Goal: Navigation & Orientation: Find specific page/section

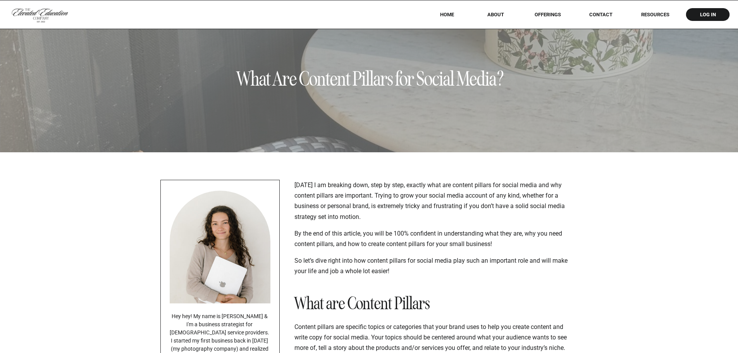
click at [497, 11] on div at bounding box center [369, 14] width 738 height 29
click at [496, 14] on nav "About" at bounding box center [496, 15] width 28 height 6
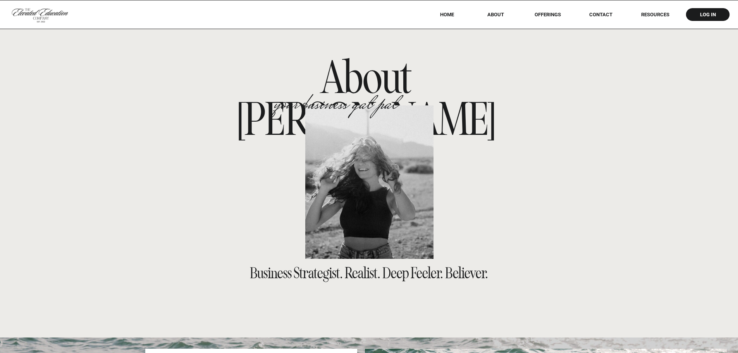
click at [539, 14] on nav "offerings" at bounding box center [547, 15] width 48 height 6
